Goal: Go to known website: Access a specific website the user already knows

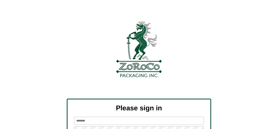
scroll to position [59, 0]
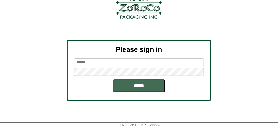
type input "*******"
click at [142, 82] on input "*****" at bounding box center [139, 85] width 52 height 13
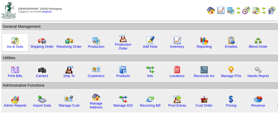
click at [17, 42] on img at bounding box center [15, 40] width 8 height 8
